Goal: Navigation & Orientation: Go to known website

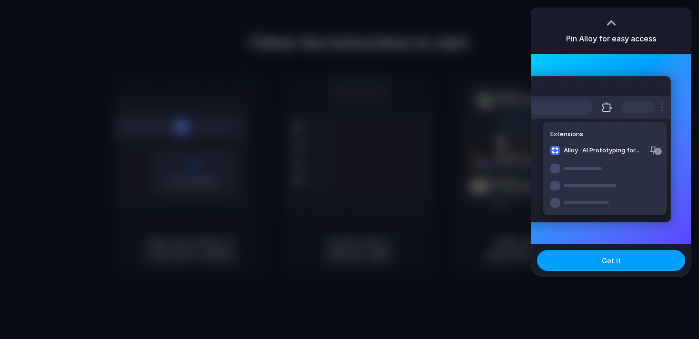
click at [616, 260] on span "Got it" at bounding box center [611, 261] width 19 height 10
